Goal: Download file/media

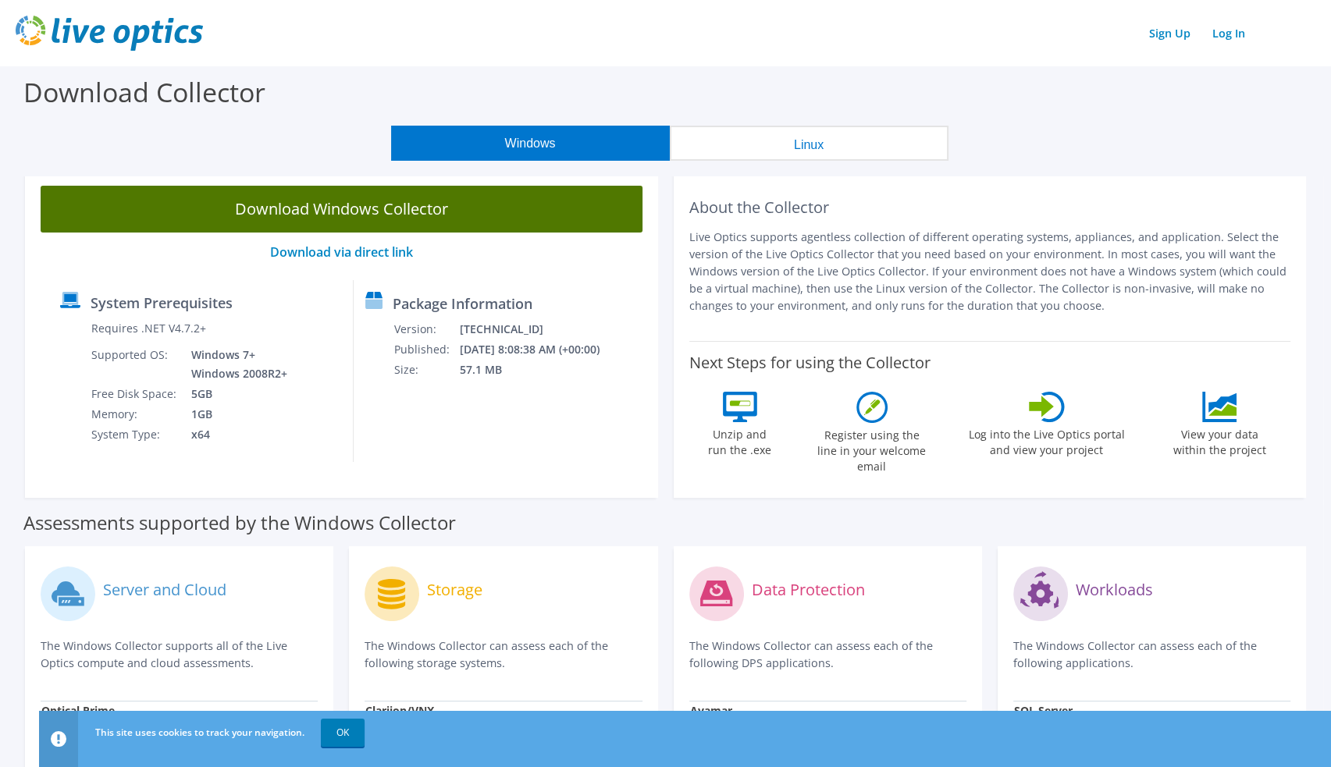
click at [279, 196] on link "Download Windows Collector" at bounding box center [342, 209] width 602 height 47
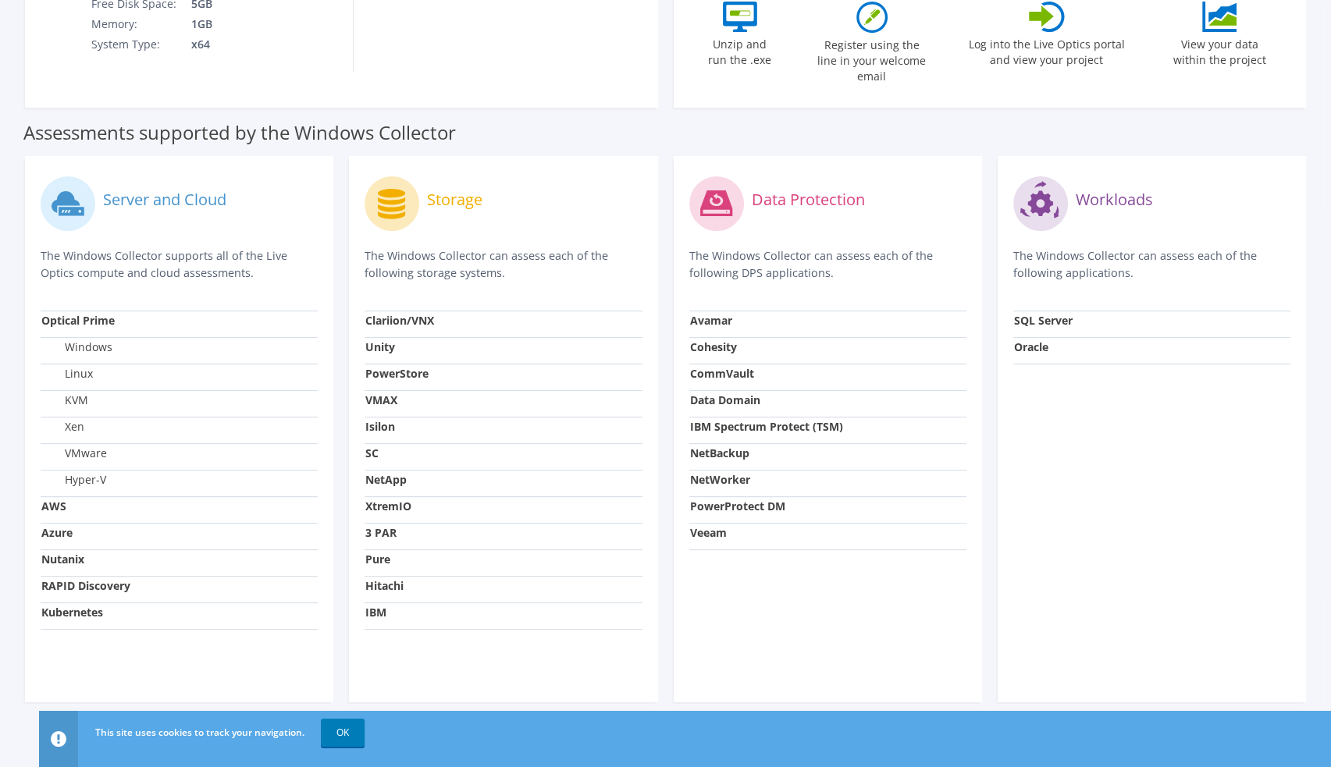
scroll to position [392, 0]
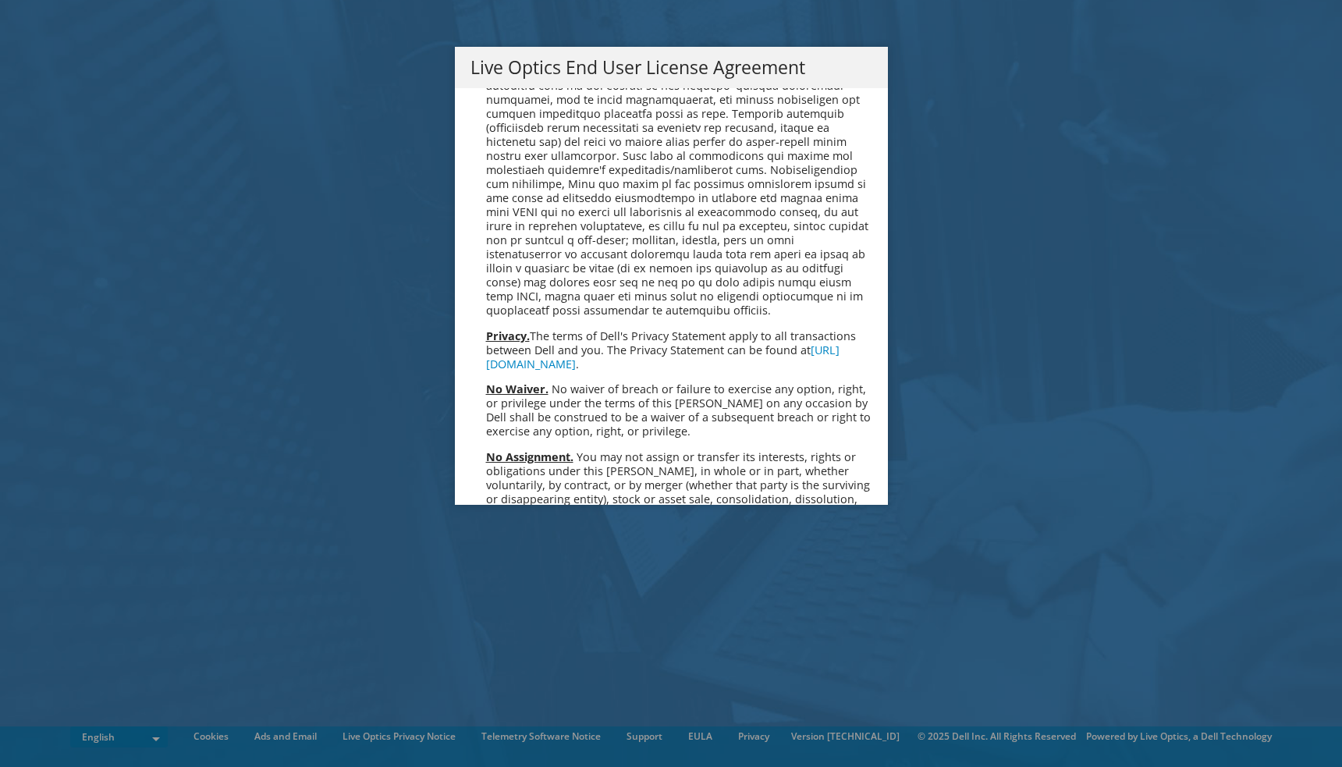
scroll to position [5901, 0]
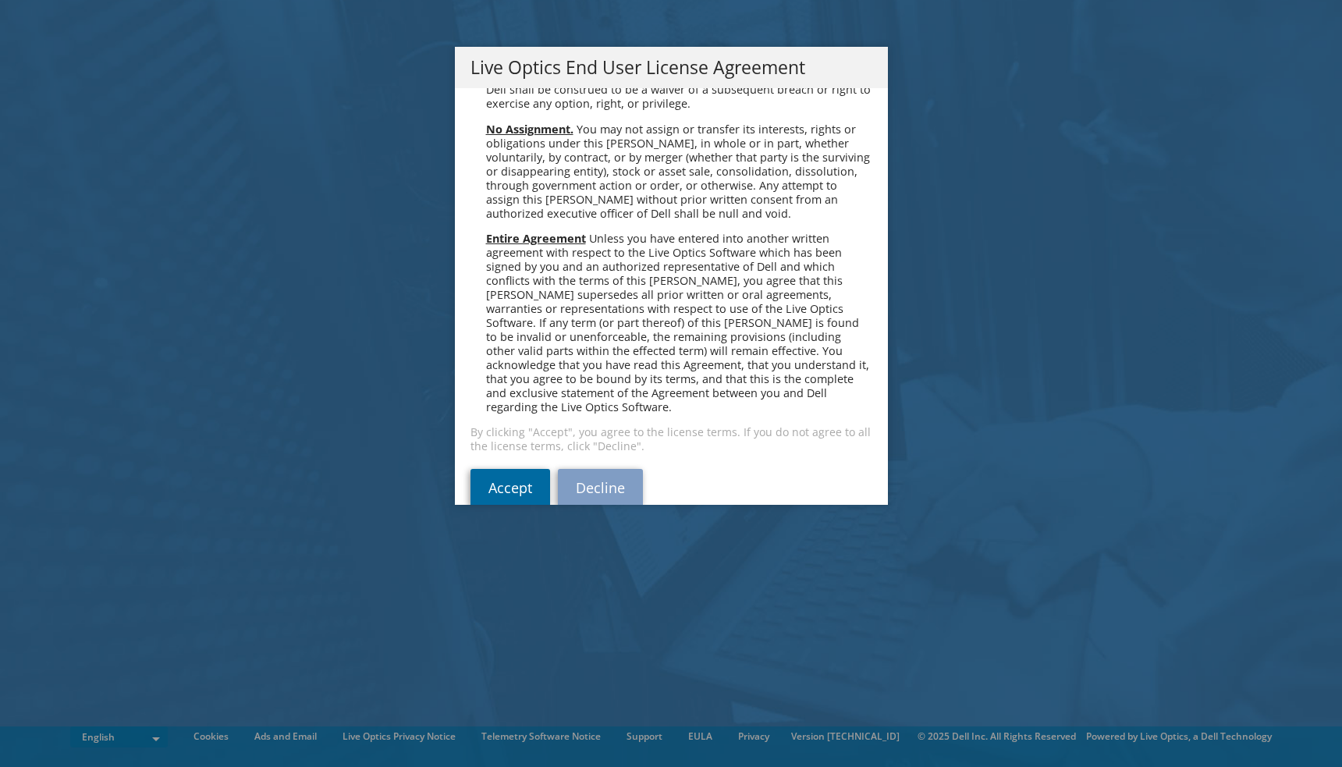
click at [481, 469] on link "Accept" at bounding box center [511, 487] width 80 height 37
